Goal: Book appointment/travel/reservation

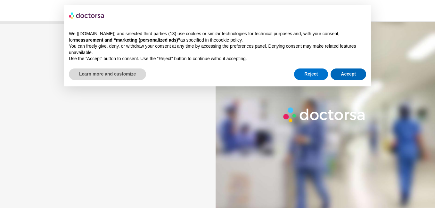
type input "*********"
type input "*******"
type input "***"
type input "**********"
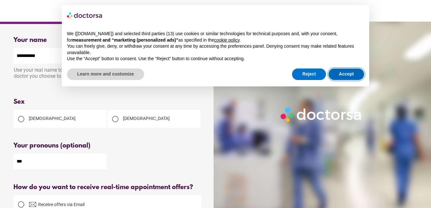
click at [348, 72] on button "Accept" at bounding box center [346, 74] width 36 height 12
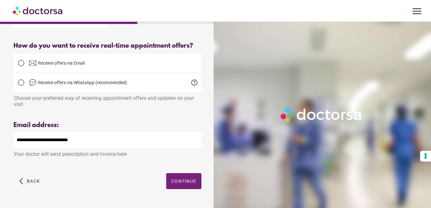
scroll to position [161, 0]
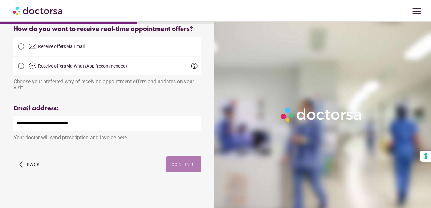
click at [180, 162] on span "Continue" at bounding box center [183, 164] width 25 height 5
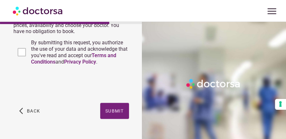
scroll to position [298, 0]
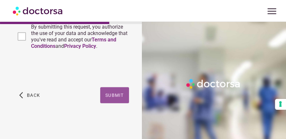
click at [117, 94] on span "Submit" at bounding box center [114, 95] width 19 height 5
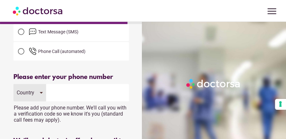
scroll to position [55, 0]
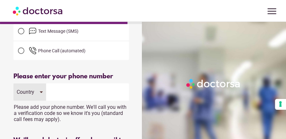
click at [41, 93] on div "Country" at bounding box center [29, 91] width 33 height 17
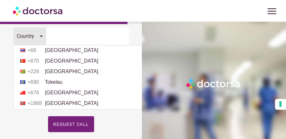
scroll to position [2356, 0]
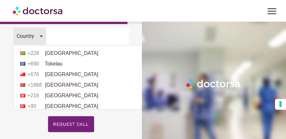
click at [67, 37] on li "+66 Thailand" at bounding box center [81, 32] width 128 height 10
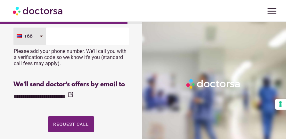
click at [72, 41] on input "tel" at bounding box center [87, 36] width 83 height 17
click at [60, 36] on input "**********" at bounding box center [87, 36] width 83 height 17
drag, startPoint x: 60, startPoint y: 36, endPoint x: 65, endPoint y: 36, distance: 5.4
click at [65, 36] on input "**********" at bounding box center [87, 36] width 83 height 17
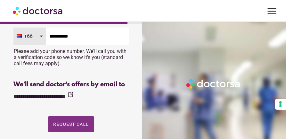
type input "**********"
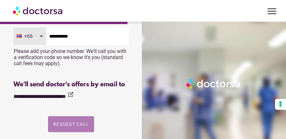
click at [69, 124] on span "Request Call" at bounding box center [71, 123] width 36 height 5
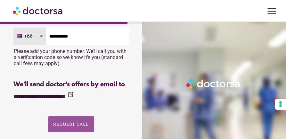
scroll to position [0, 0]
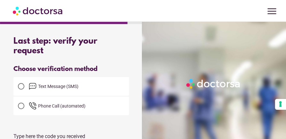
click at [69, 124] on div at bounding box center [71, 121] width 116 height 13
click at [22, 85] on div at bounding box center [21, 86] width 6 height 6
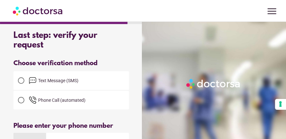
scroll to position [5, 0]
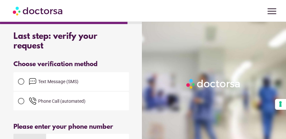
click at [24, 97] on div at bounding box center [21, 100] width 13 height 13
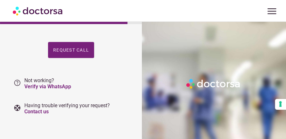
scroll to position [188, 0]
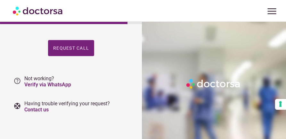
drag, startPoint x: 286, startPoint y: 54, endPoint x: 288, endPoint y: 66, distance: 11.9
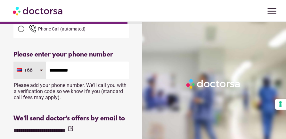
click at [261, 50] on div at bounding box center [215, 91] width 146 height 139
click at [270, 6] on span "menu" at bounding box center [272, 11] width 12 height 12
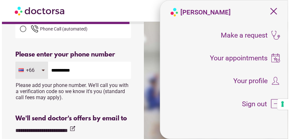
scroll to position [67, 0]
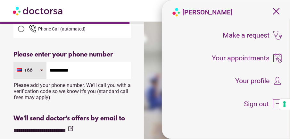
click at [275, 9] on span "close" at bounding box center [276, 11] width 12 height 12
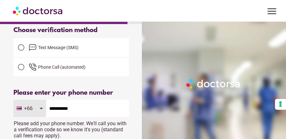
scroll to position [162, 0]
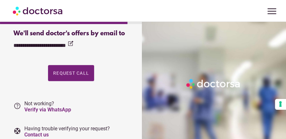
click at [225, 80] on img at bounding box center [213, 83] width 57 height 13
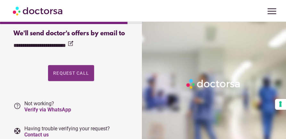
click at [81, 74] on span "Request Call" at bounding box center [71, 72] width 36 height 5
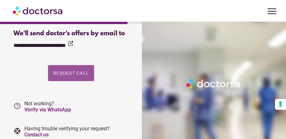
scroll to position [0, 0]
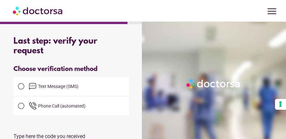
click at [23, 84] on div at bounding box center [21, 86] width 6 height 6
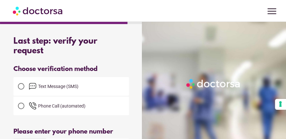
click at [20, 104] on div at bounding box center [21, 105] width 6 height 6
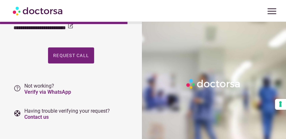
scroll to position [188, 0]
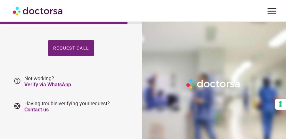
click at [209, 82] on img at bounding box center [213, 83] width 57 height 13
click at [100, 79] on p "help Not working? Verify via WhatsApp" at bounding box center [71, 81] width 116 height 12
click at [269, 11] on span "menu" at bounding box center [272, 11] width 12 height 12
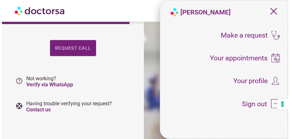
scroll to position [178, 0]
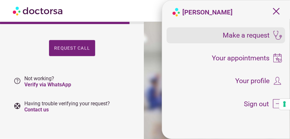
click at [256, 36] on span "Make a request" at bounding box center [246, 35] width 47 height 7
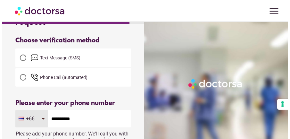
scroll to position [15, 0]
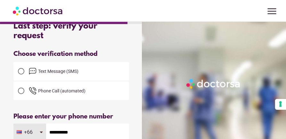
click at [273, 9] on span "menu" at bounding box center [272, 11] width 12 height 12
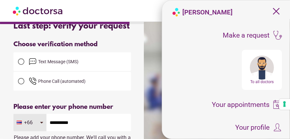
click at [258, 72] on div at bounding box center [262, 67] width 24 height 24
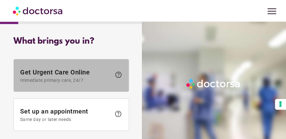
click at [77, 81] on span "Immediate primary care, 24/7" at bounding box center [65, 79] width 91 height 5
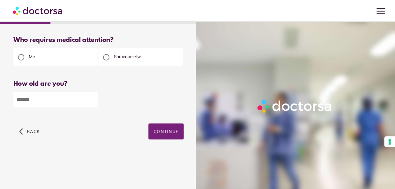
click at [286, 9] on span "menu" at bounding box center [381, 11] width 12 height 12
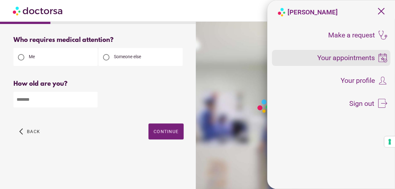
click at [286, 54] on span "Your appointments" at bounding box center [347, 57] width 58 height 7
